Goal: Check status: Check status

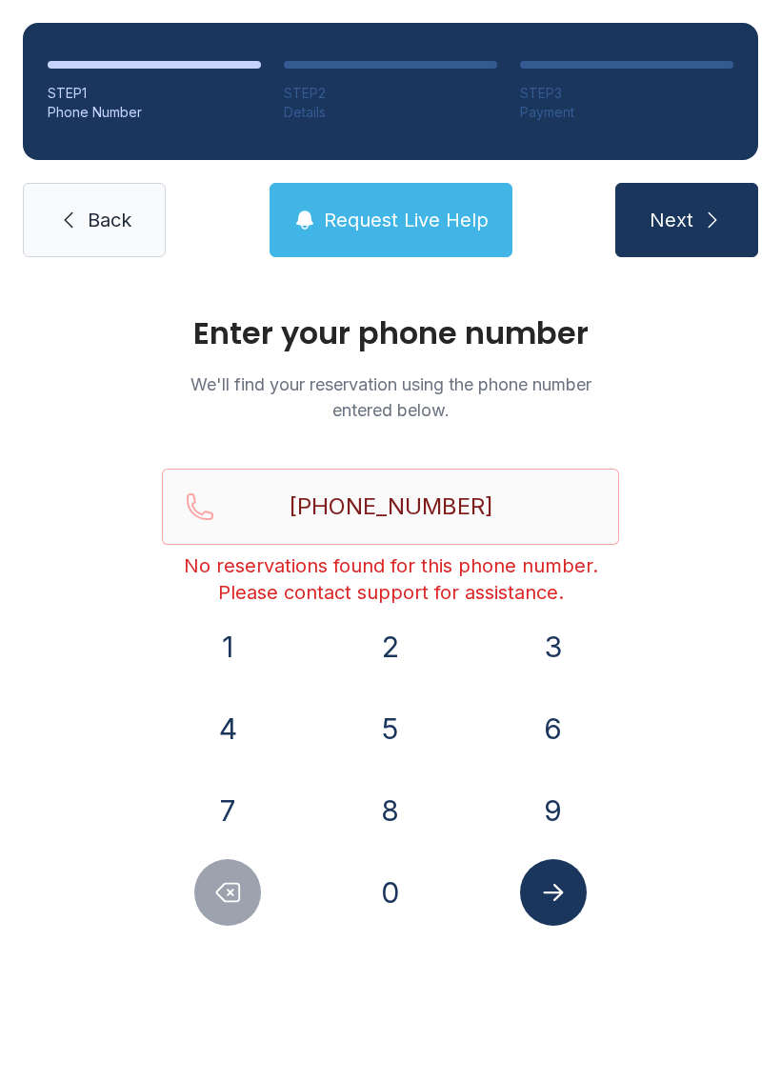
click at [225, 900] on icon "Delete number" at bounding box center [228, 893] width 23 height 18
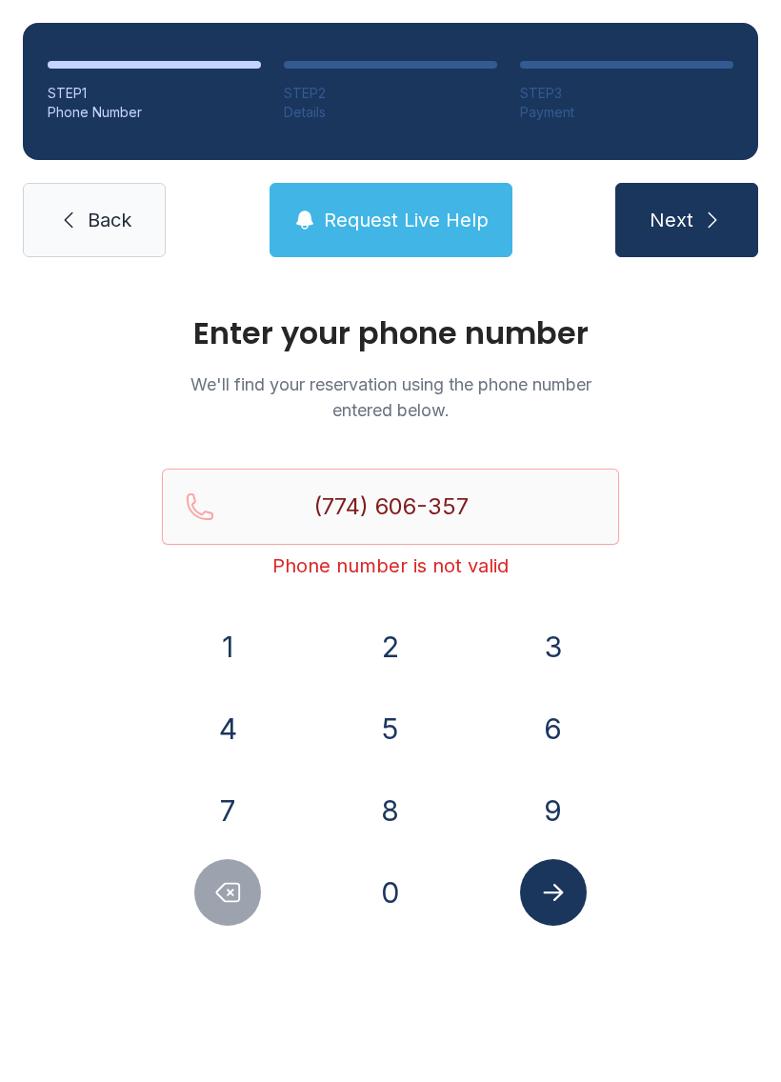
click at [224, 899] on icon "Delete number" at bounding box center [228, 893] width 23 height 18
click at [240, 894] on icon "Delete number" at bounding box center [228, 893] width 23 height 18
click at [239, 894] on icon "Delete number" at bounding box center [228, 893] width 23 height 18
click at [239, 906] on icon "Delete number" at bounding box center [227, 892] width 29 height 29
click at [239, 905] on icon "Delete number" at bounding box center [227, 892] width 29 height 29
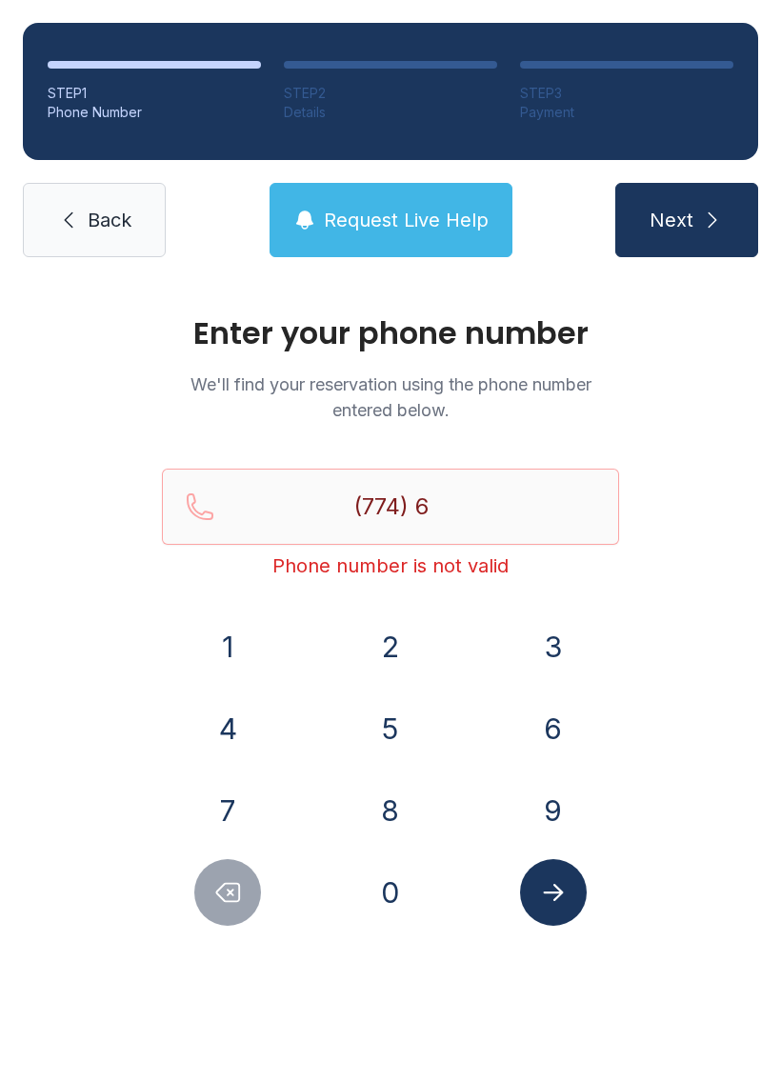
click at [235, 900] on icon "Delete number" at bounding box center [227, 892] width 29 height 29
click at [234, 899] on icon "Delete number" at bounding box center [227, 892] width 29 height 29
click at [221, 909] on button "Delete number" at bounding box center [227, 892] width 67 height 67
type input "(7"
click at [221, 908] on button "Delete number" at bounding box center [227, 892] width 67 height 67
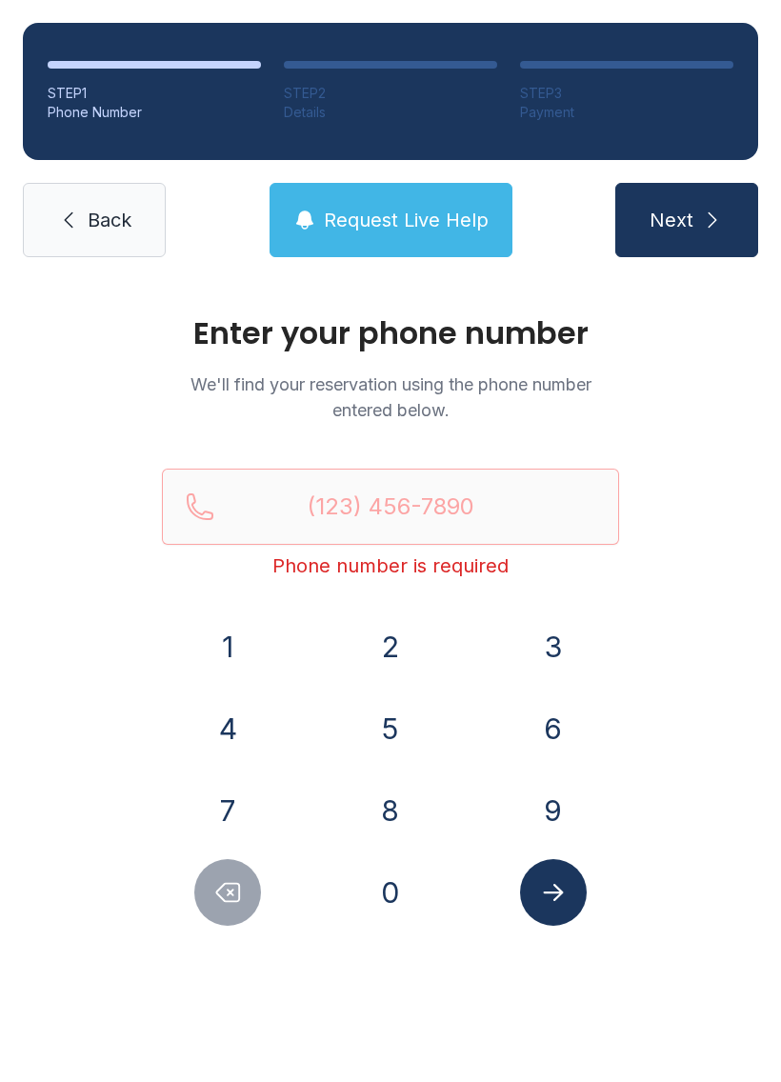
click at [231, 902] on icon "Delete number" at bounding box center [228, 893] width 23 height 18
